Goal: Information Seeking & Learning: Learn about a topic

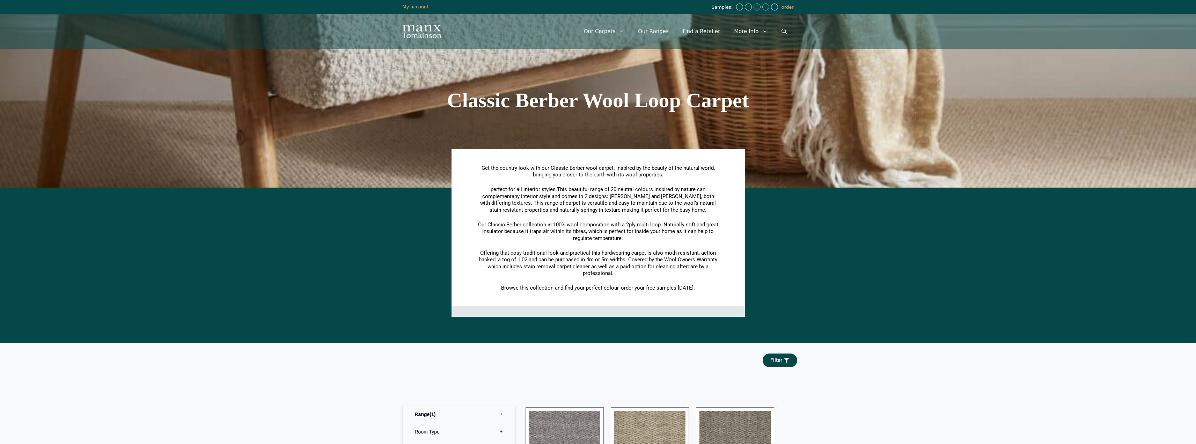
scroll to position [559, 0]
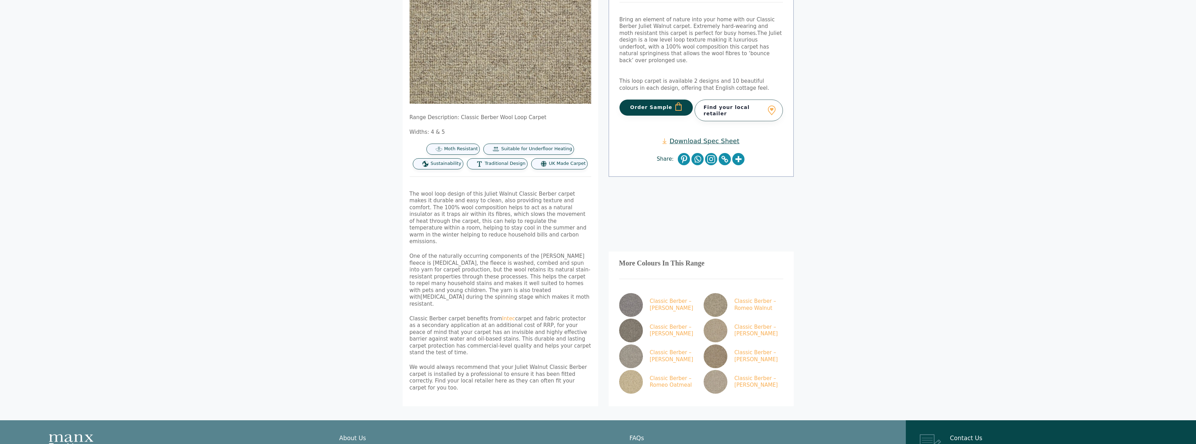
scroll to position [140, 0]
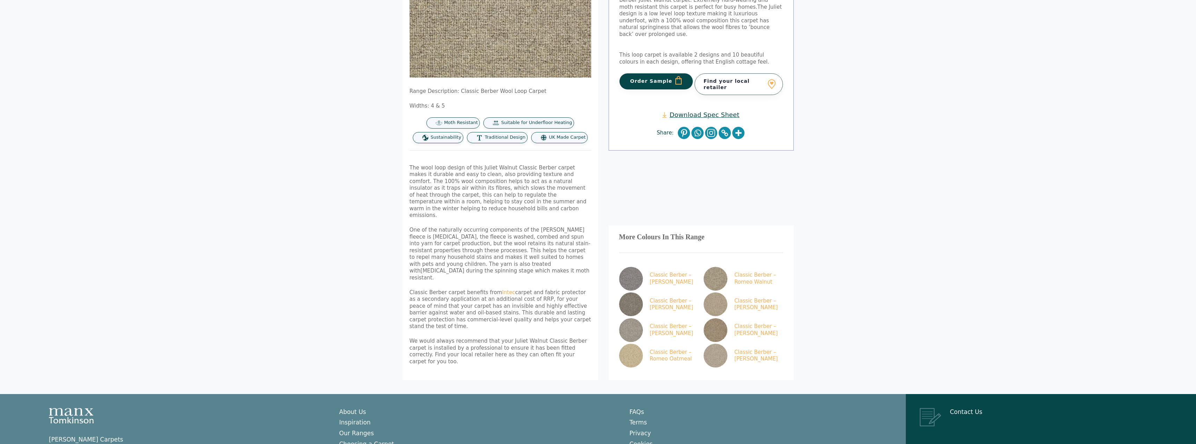
click at [308, 52] on body "Skip to content Samples: order My Account My account Menu Menu Our Carpets View…" at bounding box center [598, 184] width 1196 height 648
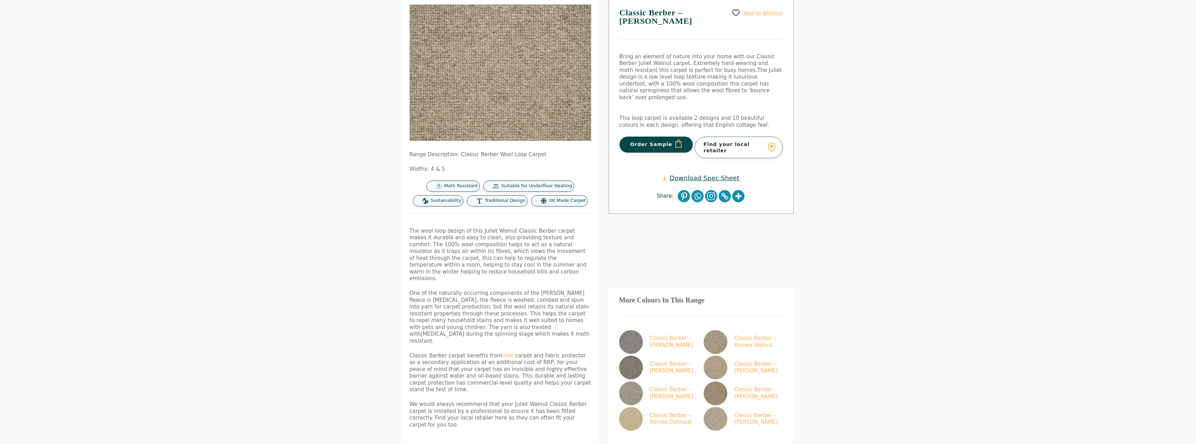
scroll to position [0, 0]
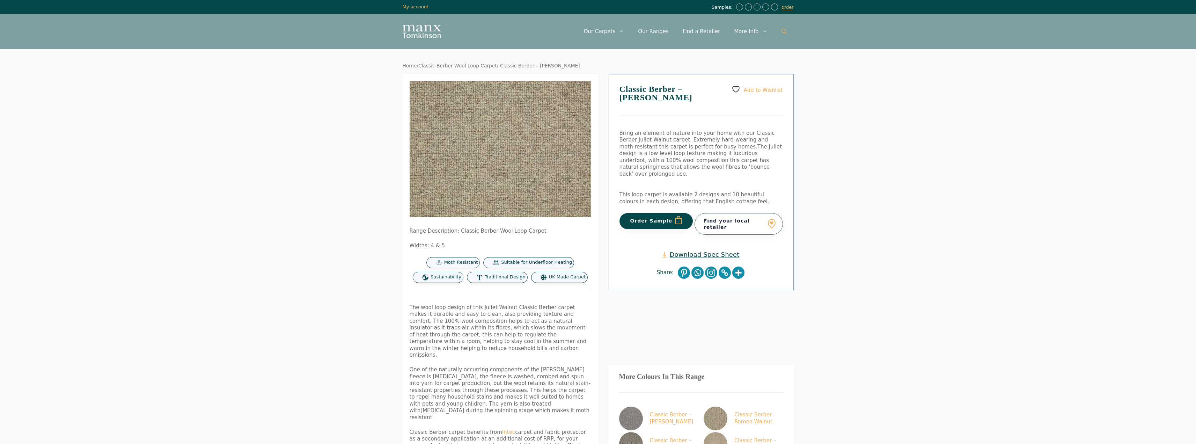
click at [781, 32] on icon "Open Search Bar" at bounding box center [783, 31] width 5 height 5
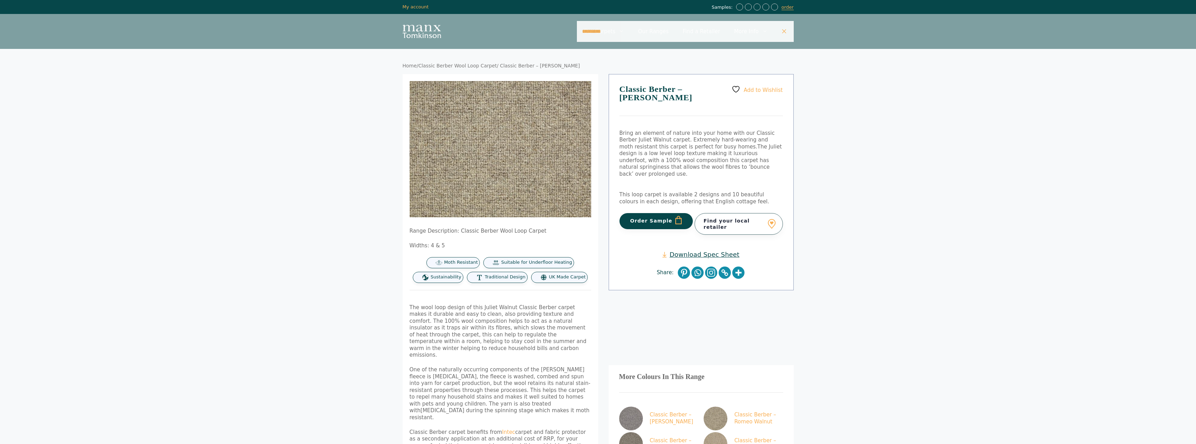
type input "*********"
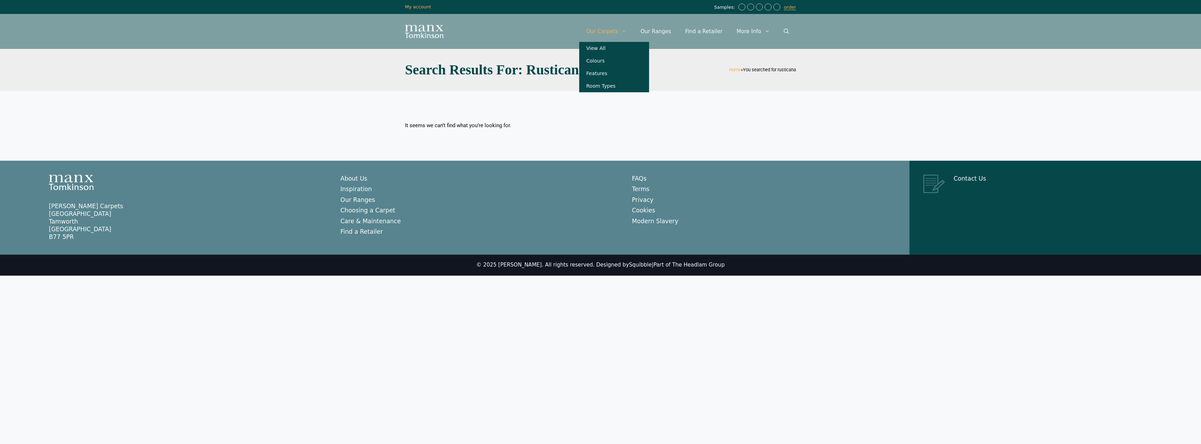
click at [612, 28] on link "Our Carpets" at bounding box center [606, 31] width 54 height 21
